Goal: Task Accomplishment & Management: Manage account settings

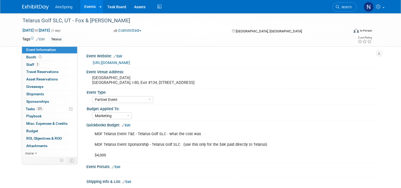
select select "Partner Event"
select select "Marketing"
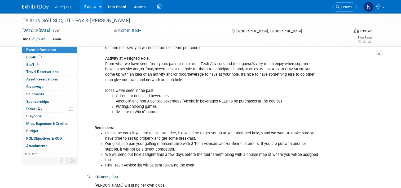
click at [89, 3] on link "Events" at bounding box center [89, 6] width 19 height 13
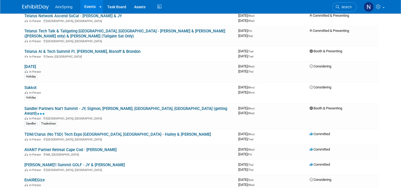
scroll to position [662, 0]
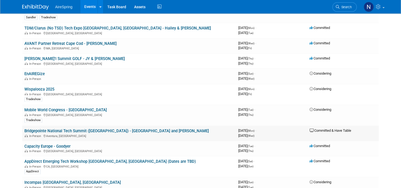
click at [78, 128] on link "Bridgepointe National Tech Summit ([GEOGRAPHIC_DATA]) - [GEOGRAPHIC_DATA] and […" at bounding box center [116, 130] width 184 height 5
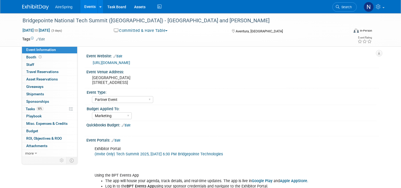
select select "Partner Event"
select select "Marketing"
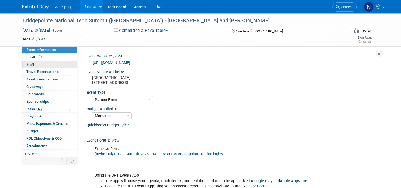
click at [35, 61] on link "0 Staff 0" at bounding box center [49, 64] width 55 height 7
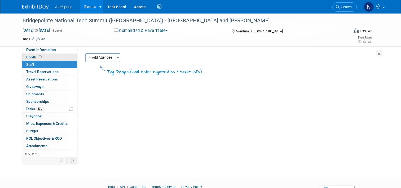
click at [39, 58] on icon at bounding box center [40, 56] width 3 height 3
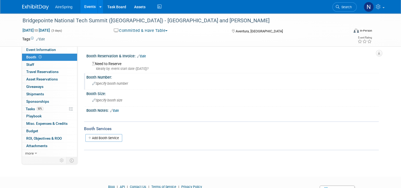
click at [99, 81] on span "Specify booth number" at bounding box center [110, 83] width 36 height 4
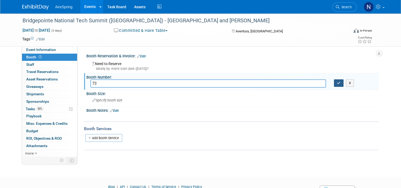
type input "73"
click at [336, 81] on button "button" at bounding box center [339, 82] width 10 height 7
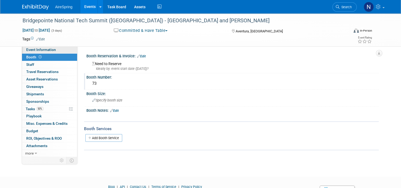
click at [34, 48] on span "Event Information" at bounding box center [41, 49] width 30 height 4
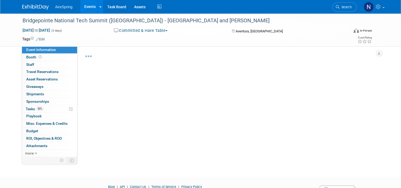
select select "Partner Event"
select select "Marketing"
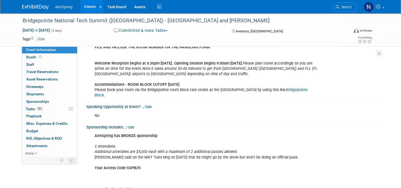
scroll to position [530, 0]
click at [131, 125] on link "Edit" at bounding box center [129, 127] width 9 height 4
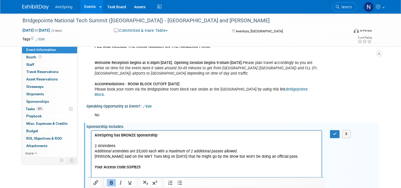
scroll to position [0, 0]
click at [111, 172] on p "AireSpring has BRONZE sponsorship 2 Attendees Additional attendees are $5,000 e…" at bounding box center [207, 158] width 224 height 53
click at [330, 130] on div "X" at bounding box center [338, 134] width 24 height 8
click at [334, 130] on button "button" at bounding box center [335, 134] width 10 height 8
